Goal: Register for event/course

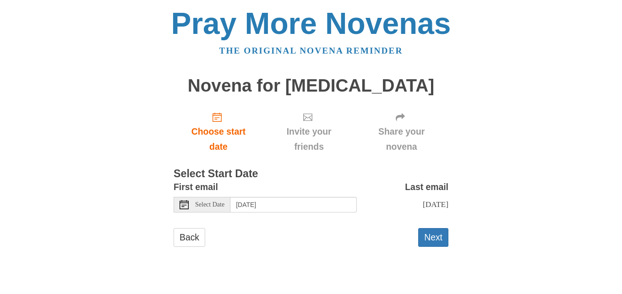
click at [207, 204] on span "Select Date" at bounding box center [209, 205] width 29 height 6
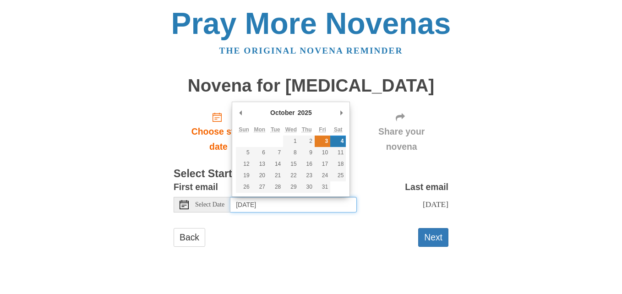
type input "Friday, October 3rd"
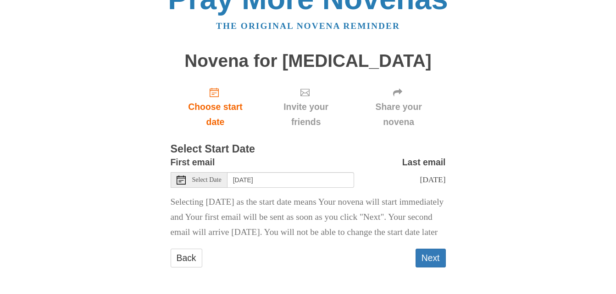
scroll to position [40, 0]
click at [418, 255] on button "Next" at bounding box center [430, 258] width 30 height 19
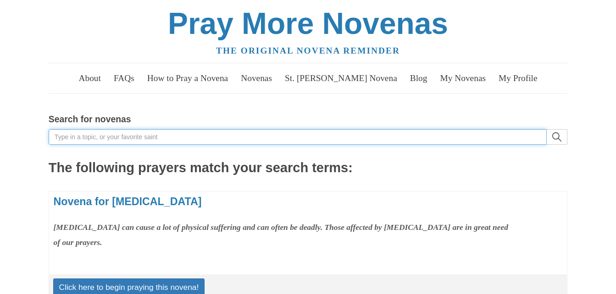
click at [66, 132] on input "Search for novenas" at bounding box center [298, 137] width 498 height 16
type input "st martin de"
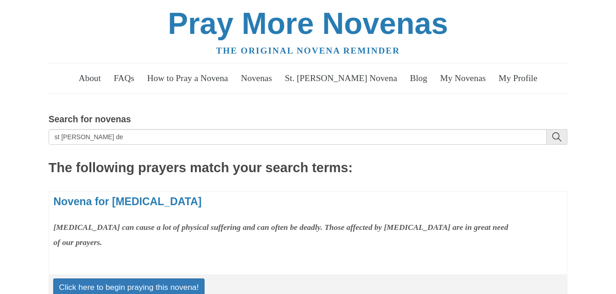
click at [553, 137] on use "search" at bounding box center [556, 136] width 9 height 9
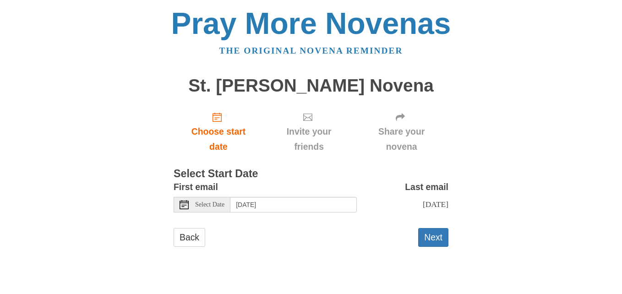
click at [209, 204] on span "Select Date" at bounding box center [209, 205] width 29 height 6
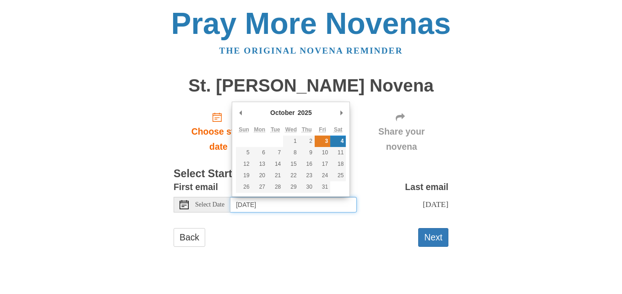
type input "[DATE]"
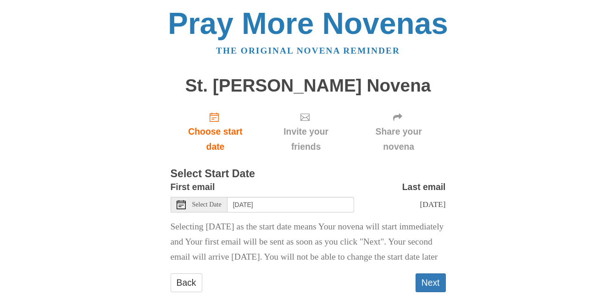
scroll to position [40, 0]
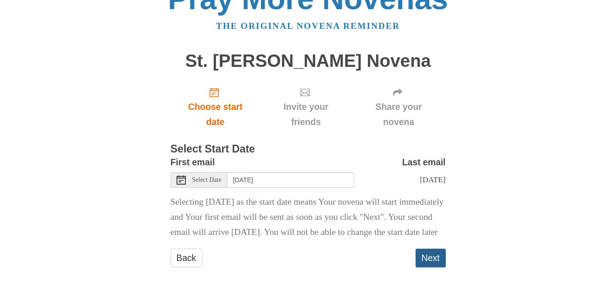
click at [422, 257] on button "Next" at bounding box center [430, 258] width 30 height 19
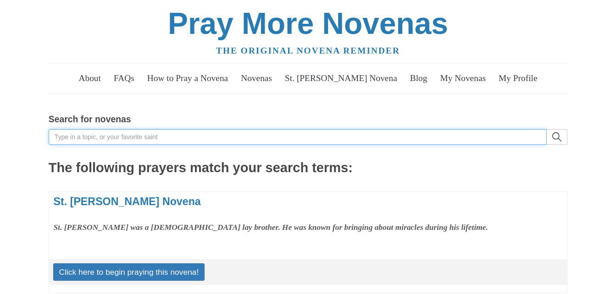
click at [80, 134] on input "Search for novenas" at bounding box center [298, 137] width 498 height 16
type input "healing the sick"
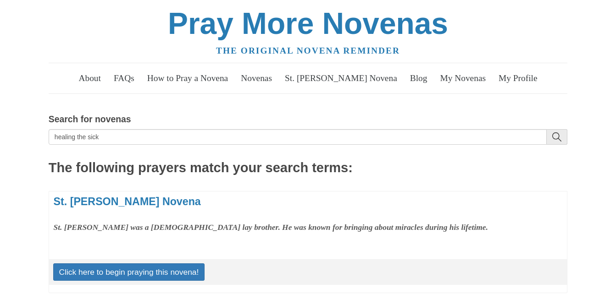
click at [558, 132] on icon "search" at bounding box center [556, 136] width 9 height 9
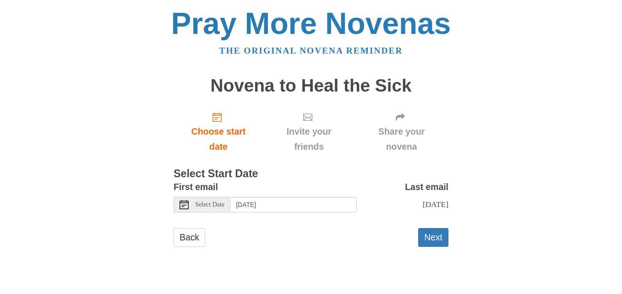
click at [207, 204] on span "Select Date" at bounding box center [209, 205] width 29 height 6
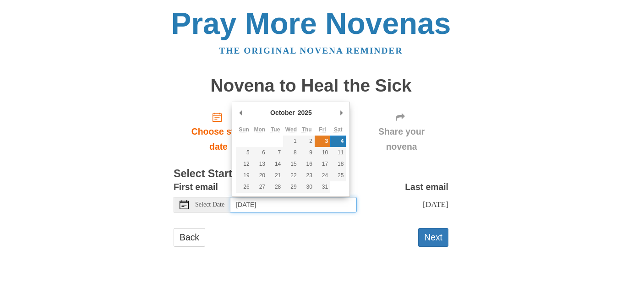
type input "Friday, October 3rd"
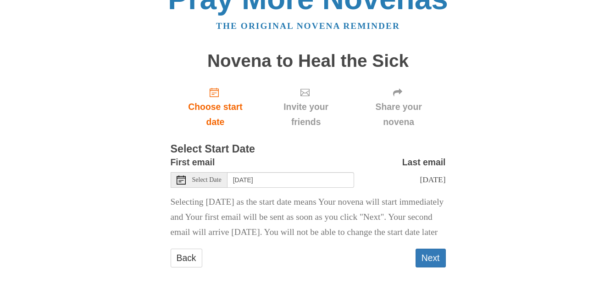
scroll to position [40, 0]
click at [432, 265] on button "Next" at bounding box center [430, 258] width 30 height 19
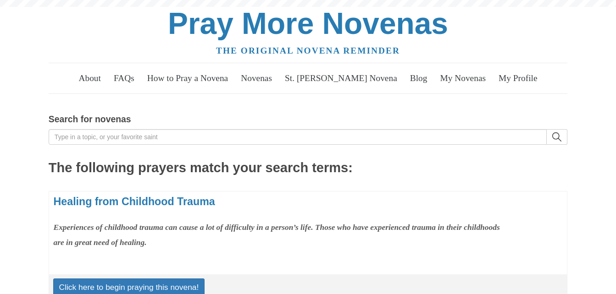
scroll to position [286, 0]
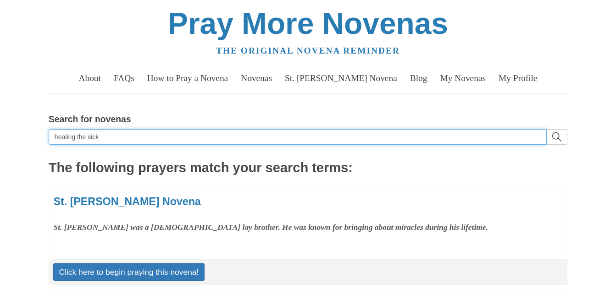
click at [103, 133] on input "healing the sick" at bounding box center [298, 137] width 498 height 16
type input "h"
type input "padre pio"
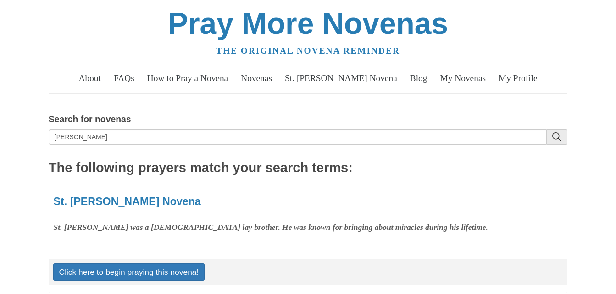
click at [560, 139] on icon "search" at bounding box center [556, 136] width 9 height 9
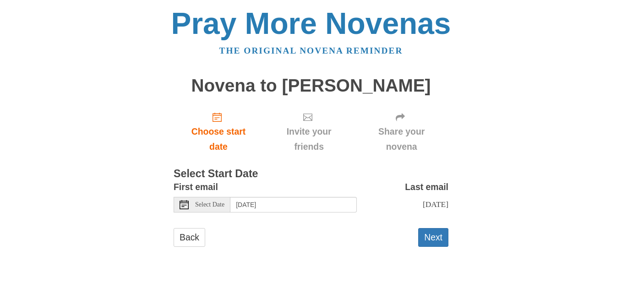
click at [206, 203] on span "Select Date" at bounding box center [209, 205] width 29 height 6
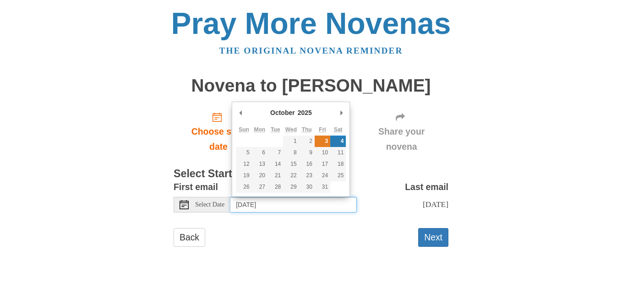
type input "[DATE]"
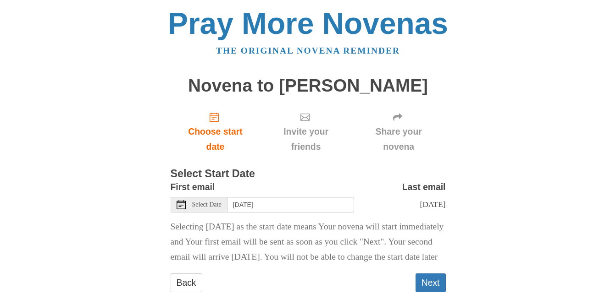
scroll to position [40, 0]
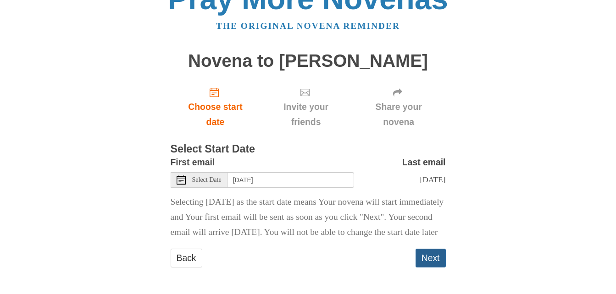
click at [435, 260] on button "Next" at bounding box center [430, 258] width 30 height 19
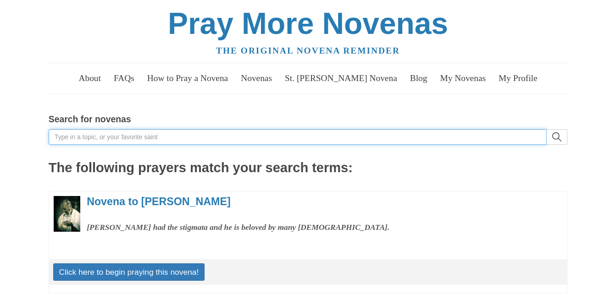
click at [72, 135] on input "Search for novenas" at bounding box center [298, 137] width 498 height 16
type input "our lady"
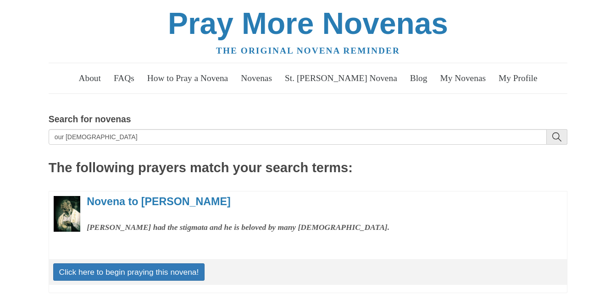
click at [558, 135] on icon "search" at bounding box center [556, 136] width 9 height 9
